Goal: Information Seeking & Learning: Learn about a topic

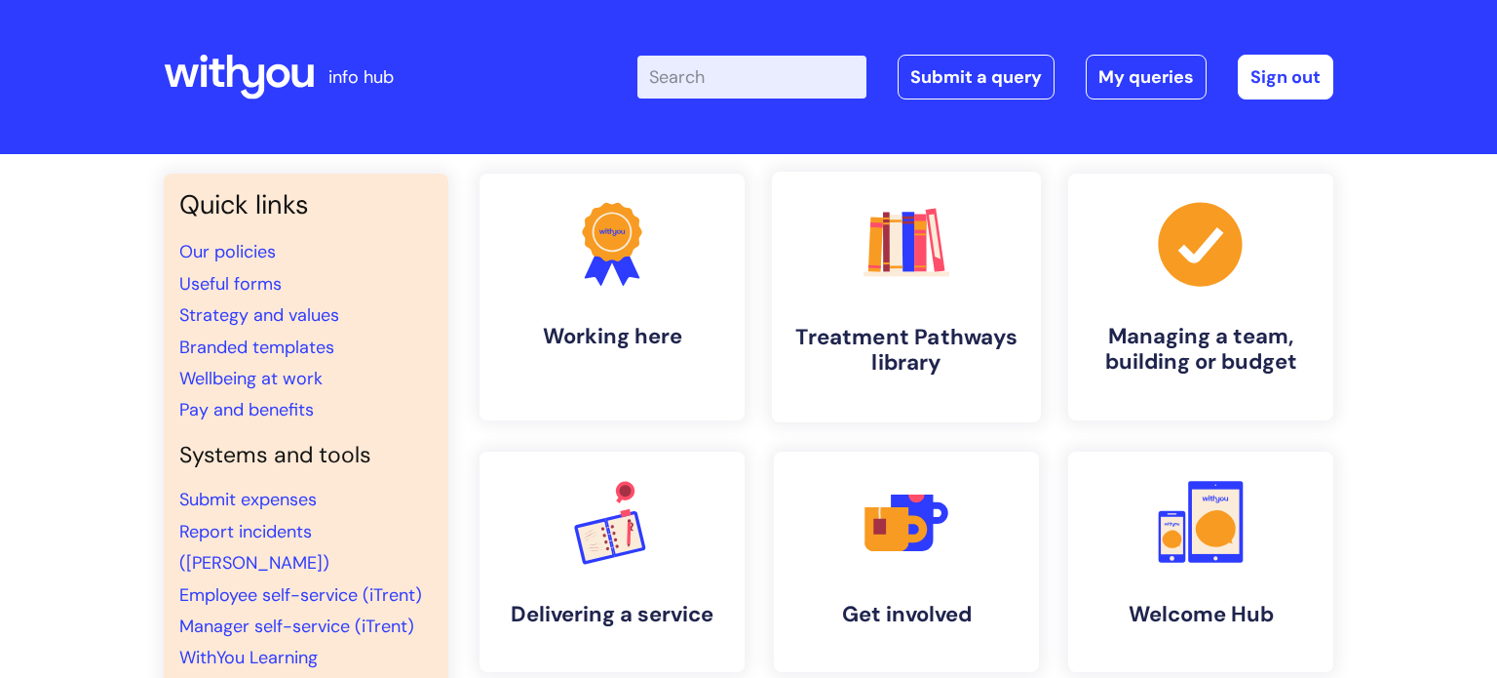
click at [911, 252] on rect at bounding box center [908, 242] width 13 height 60
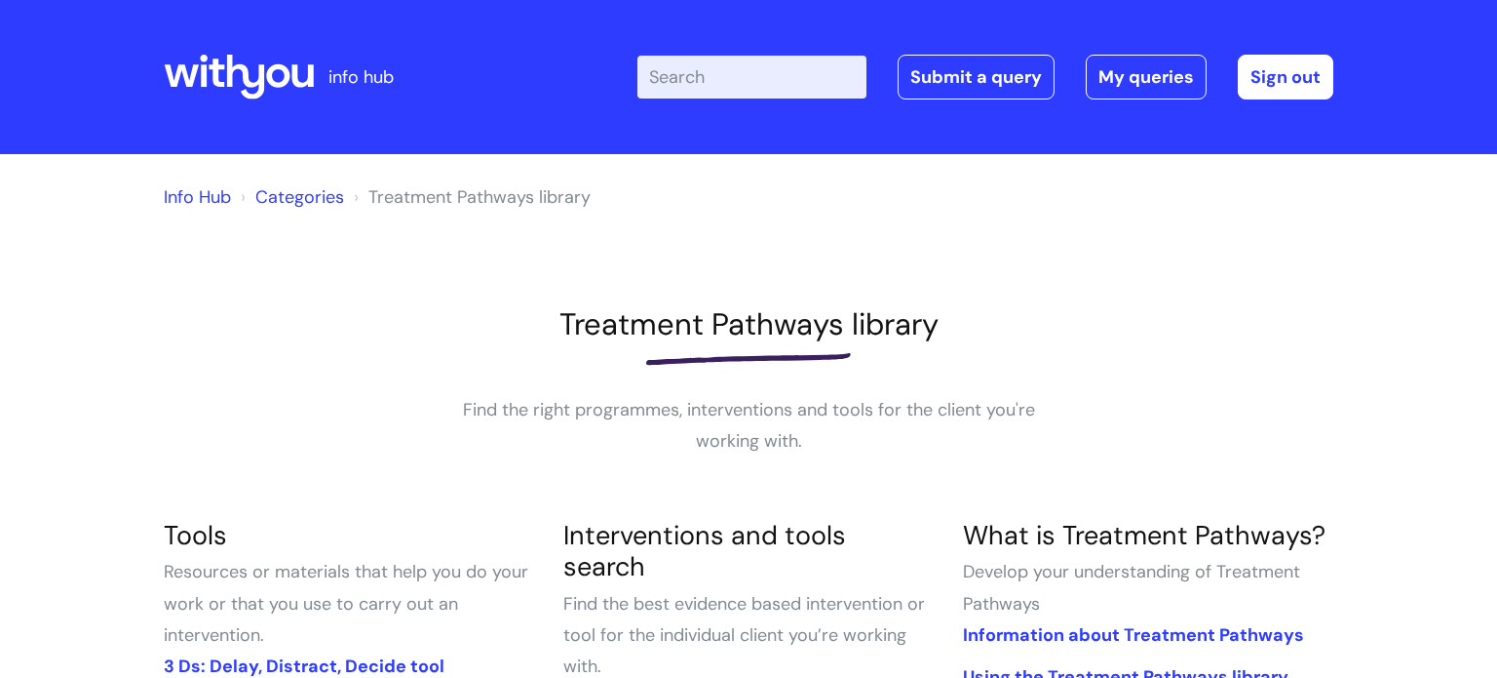
click at [1111, 331] on h1 "Treatment Pathways library" at bounding box center [749, 324] width 1170 height 36
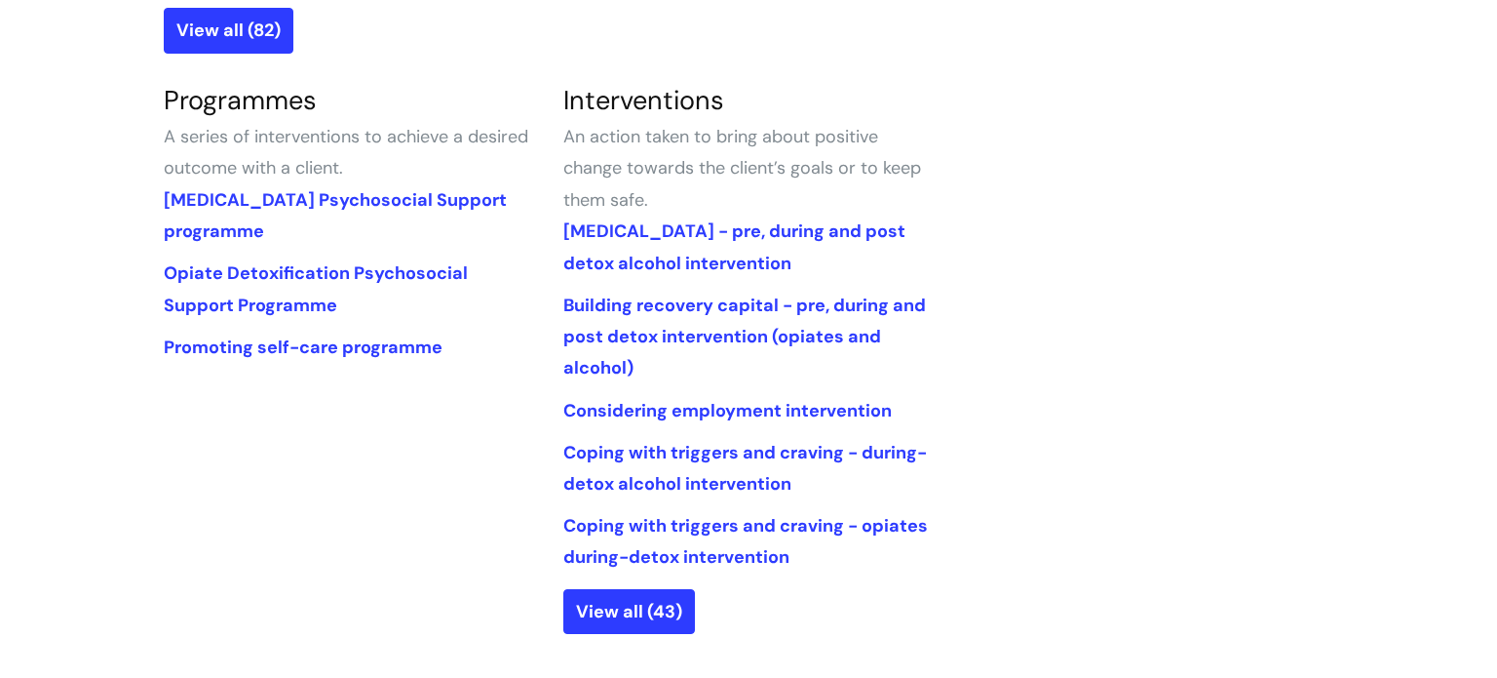
scroll to position [897, 0]
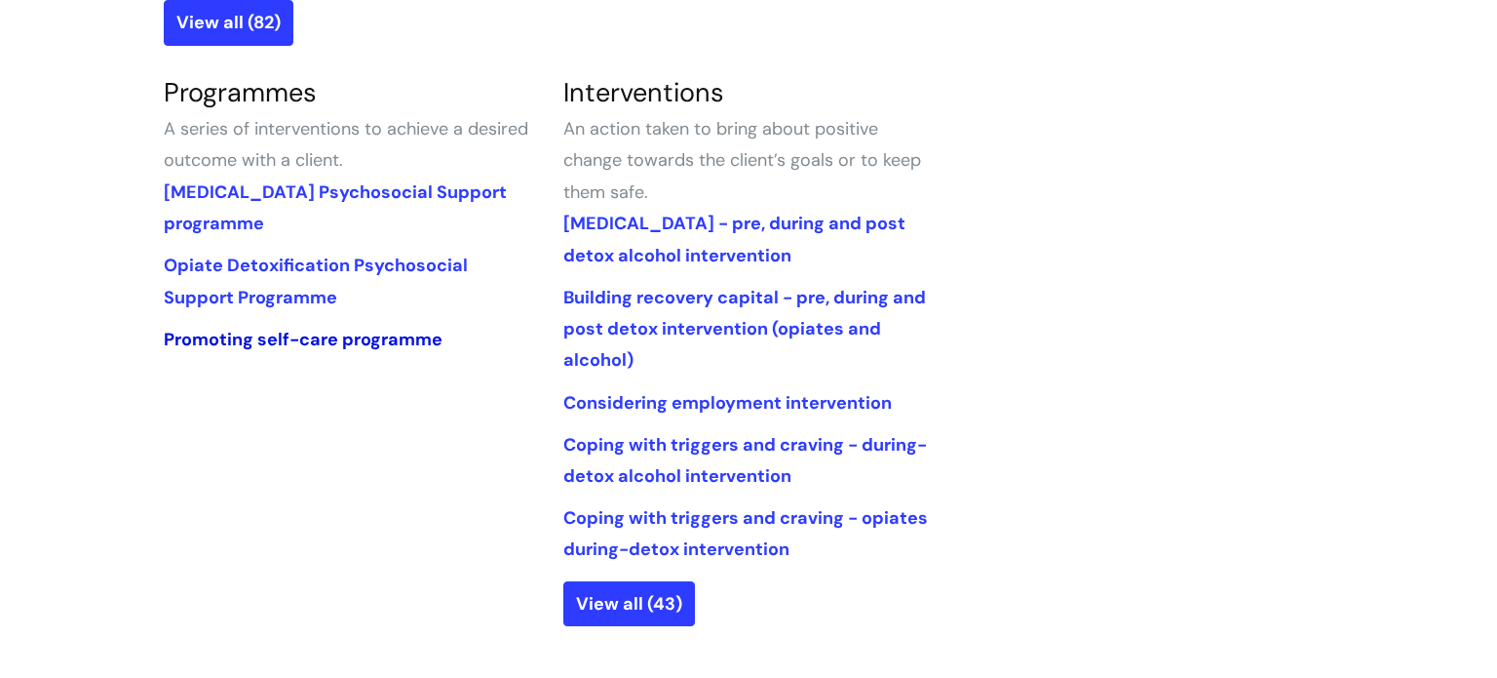
click at [411, 346] on link "Promoting self-care programme" at bounding box center [303, 339] width 279 height 23
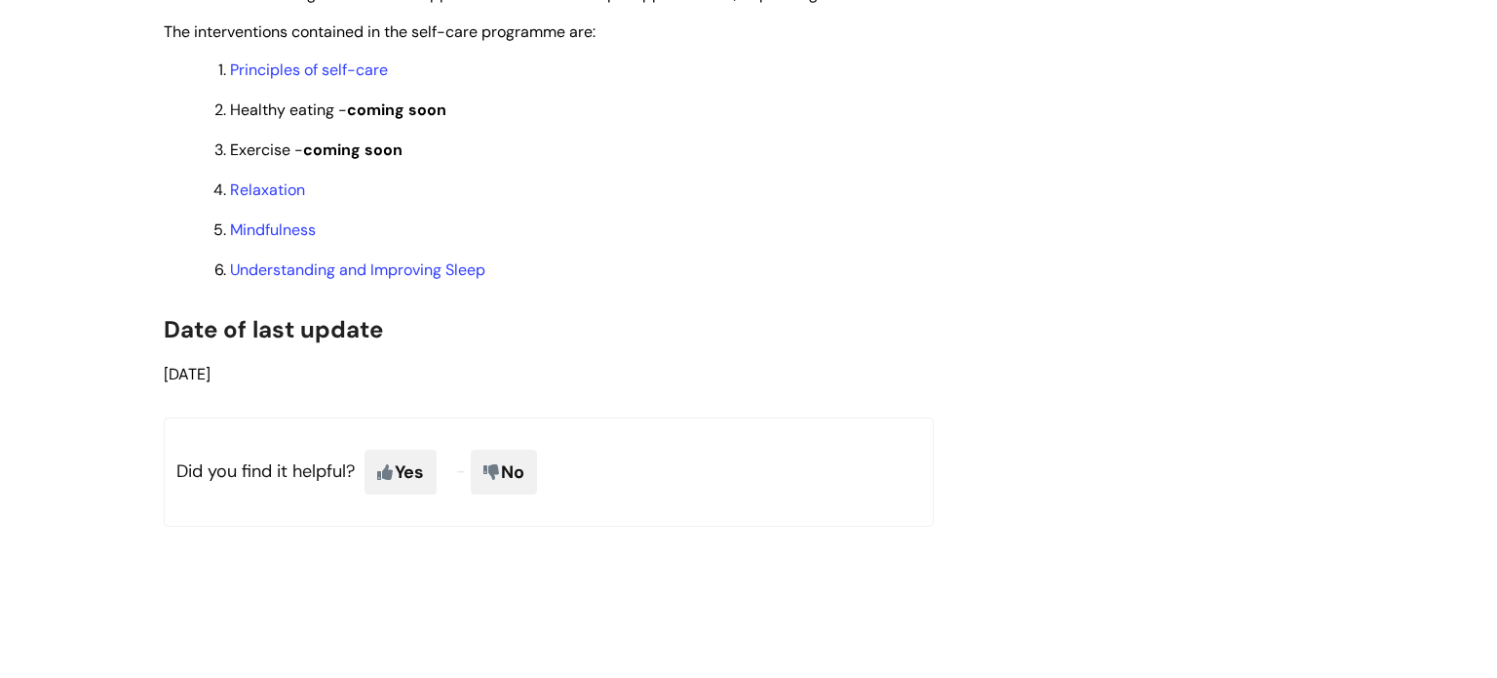
scroll to position [1755, 0]
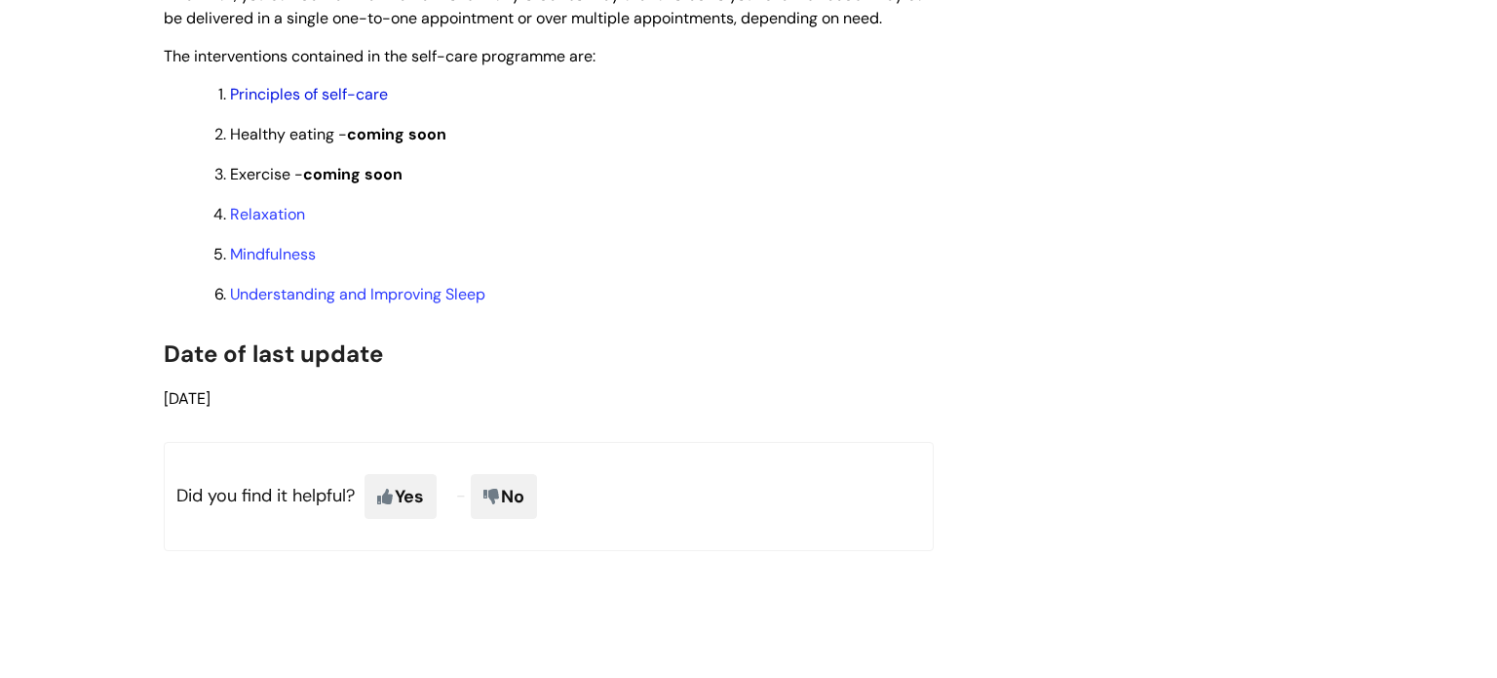
click at [272, 104] on link "Principles of self-care" at bounding box center [309, 94] width 158 height 20
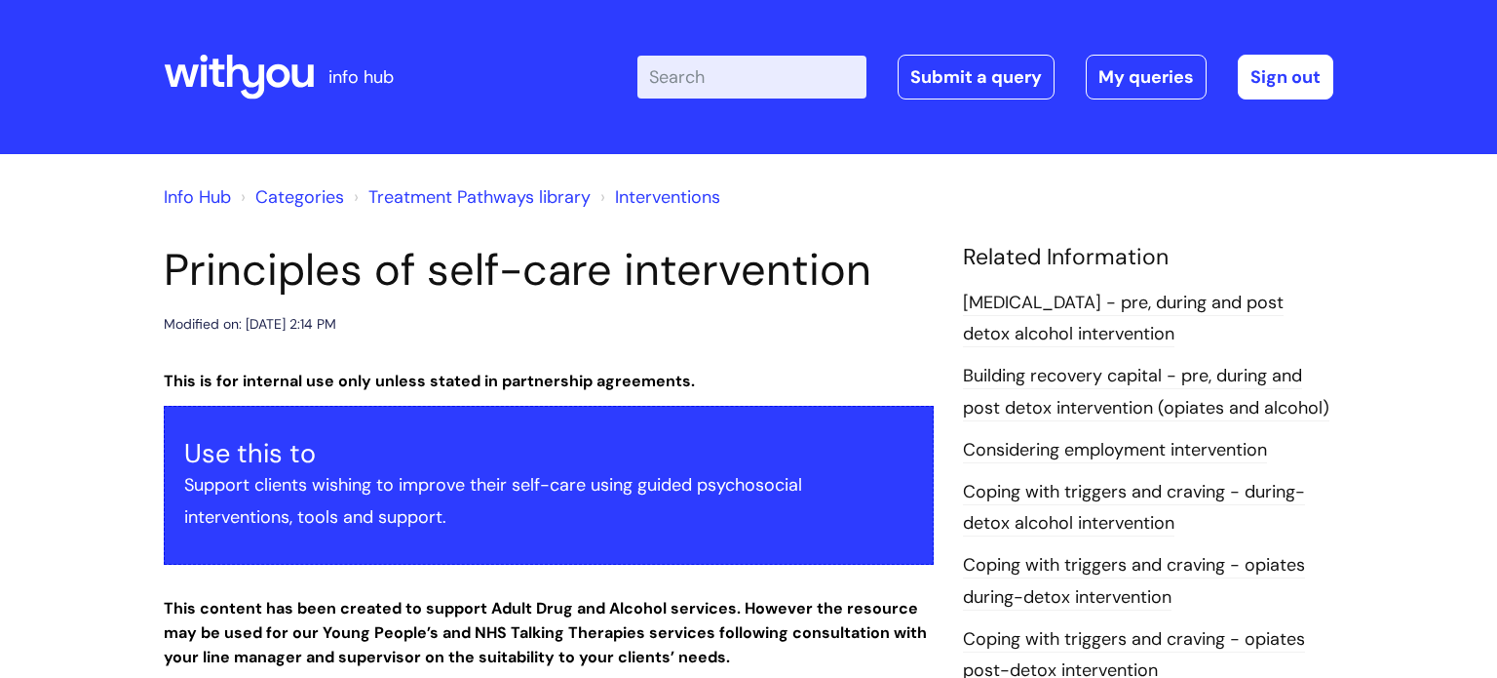
click at [928, 336] on div "Modified on: Fri, 1 Nov, 2024 at 2:14 PM" at bounding box center [549, 324] width 770 height 24
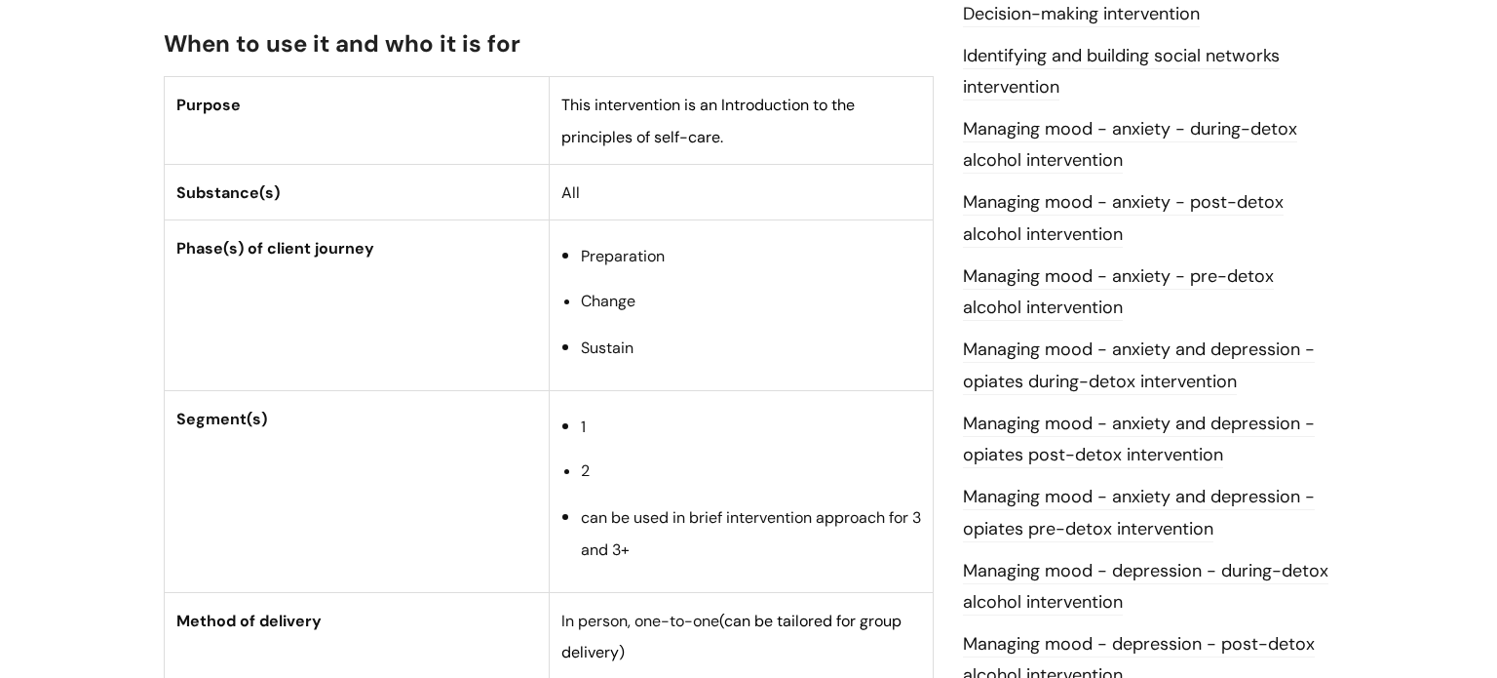
scroll to position [936, 0]
